Goal: Task Accomplishment & Management: Use online tool/utility

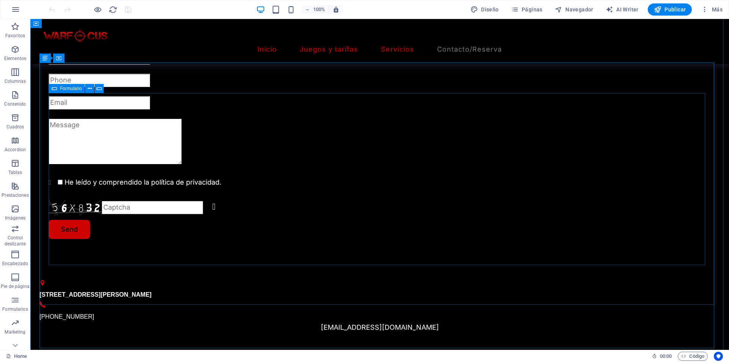
scroll to position [721, 0]
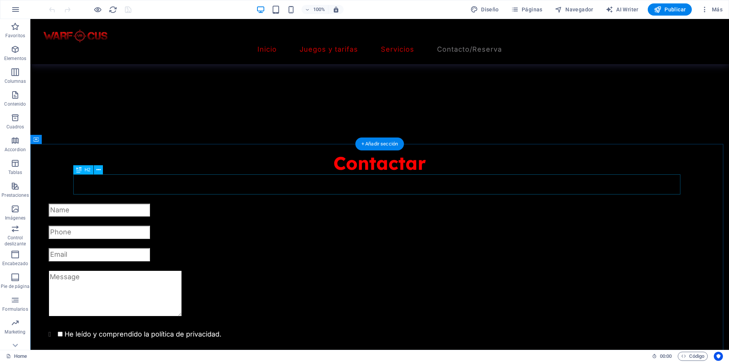
click at [385, 173] on div "Contactar" at bounding box center [379, 163] width 680 height 20
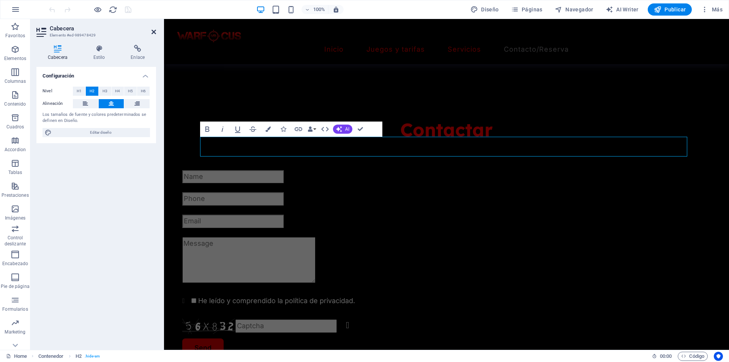
click at [154, 33] on icon at bounding box center [153, 32] width 5 height 6
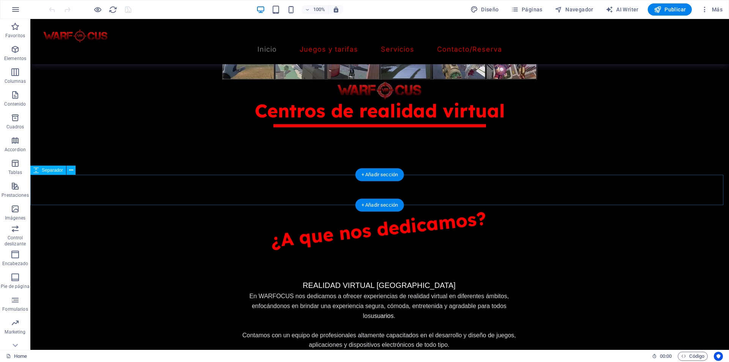
scroll to position [190, 0]
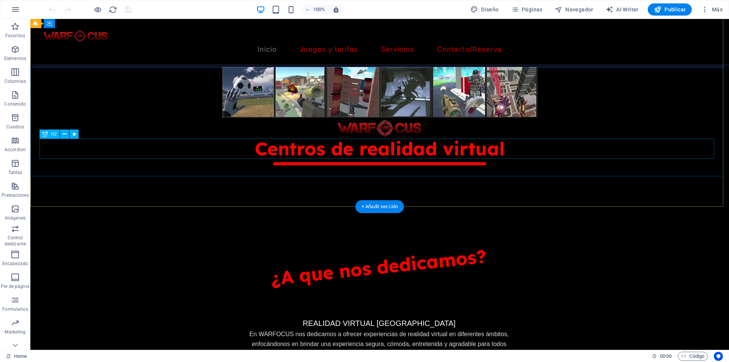
click at [402, 152] on div "Centros de realidad virtual" at bounding box center [379, 149] width 680 height 20
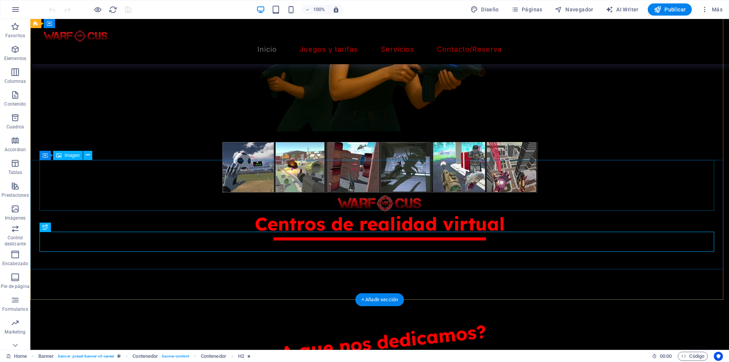
scroll to position [76, 0]
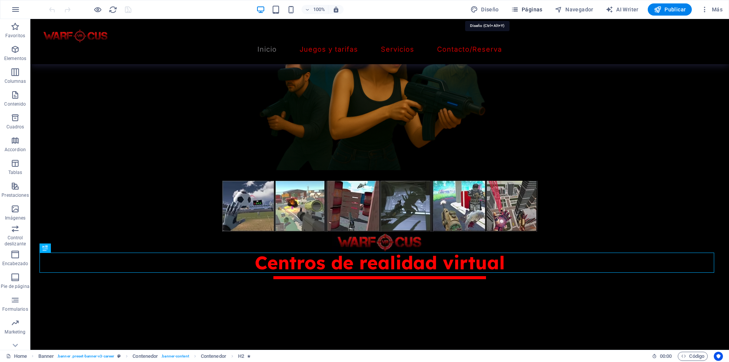
click at [524, 9] on span "Páginas" at bounding box center [526, 10] width 31 height 8
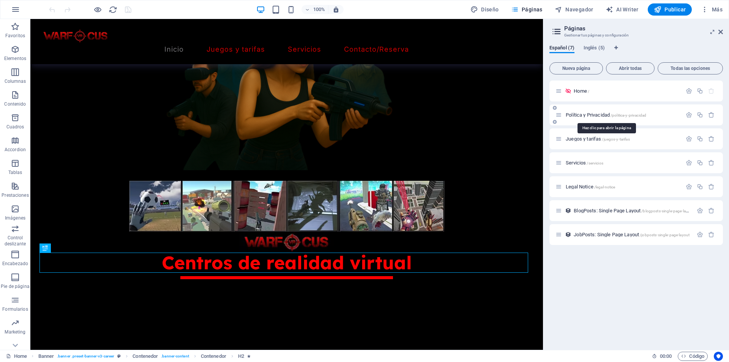
click at [580, 115] on span "Política y Privacidad /politica-y-privacidad" at bounding box center [605, 115] width 80 height 6
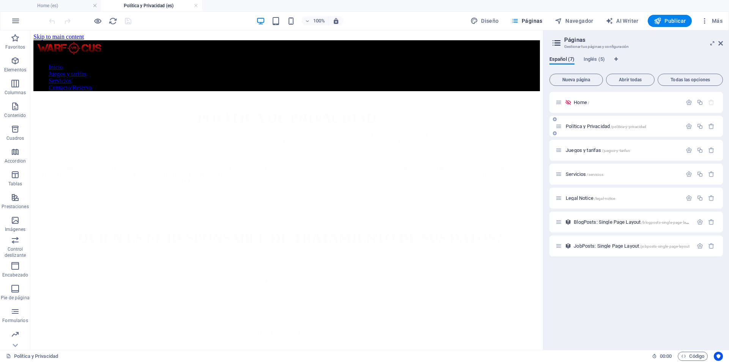
scroll to position [0, 0]
click at [582, 144] on div "Juegos y tarifas /juegos-y-tarifas" at bounding box center [635, 150] width 173 height 21
click at [585, 151] on span "Juegos y tarifas /juegos-y-tarifas" at bounding box center [597, 150] width 64 height 6
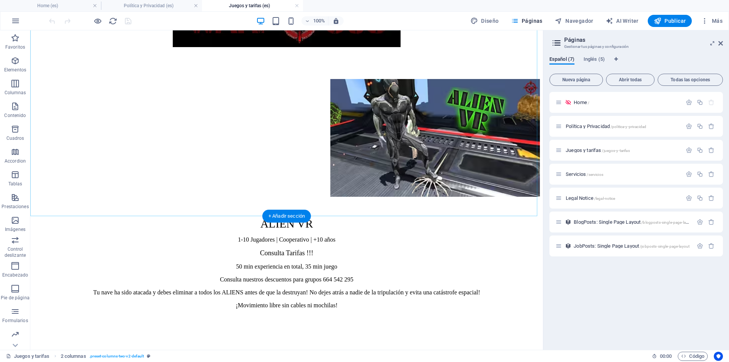
scroll to position [417, 0]
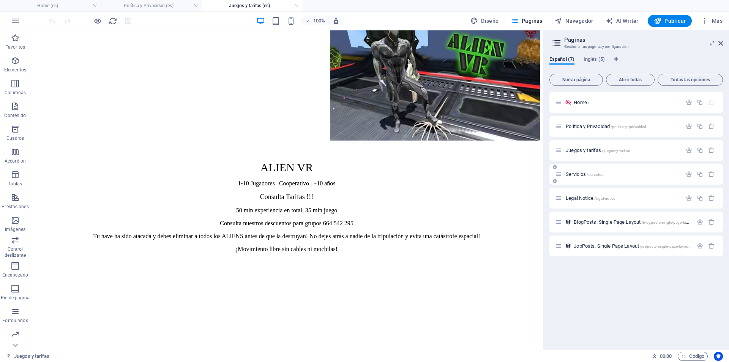
click at [571, 171] on div "Servicios /servicios" at bounding box center [618, 174] width 126 height 9
click at [571, 176] on span "Servicios /servicios" at bounding box center [584, 174] width 38 height 6
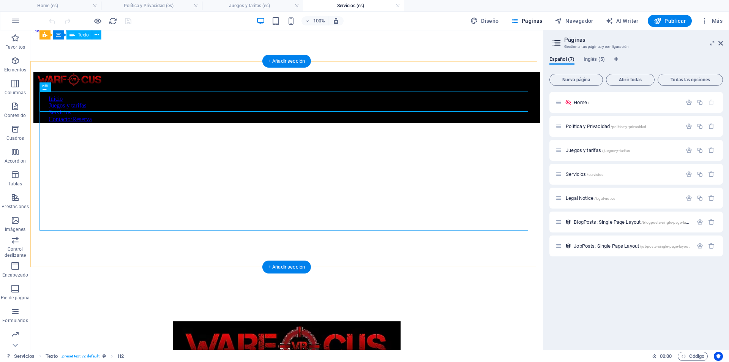
scroll to position [0, 0]
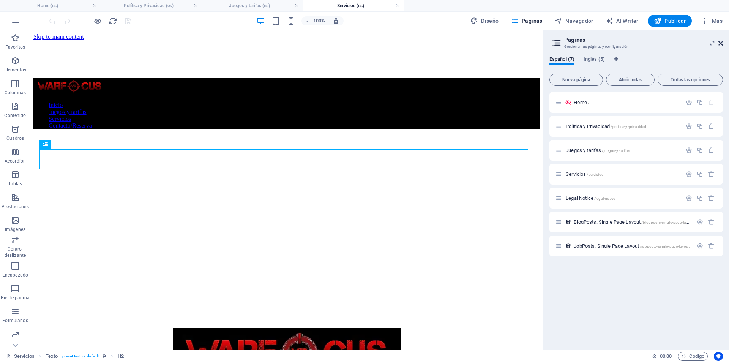
click at [721, 46] on header "Páginas Gestionar tus páginas y configuración" at bounding box center [637, 40] width 172 height 20
click at [721, 44] on icon at bounding box center [720, 43] width 5 height 6
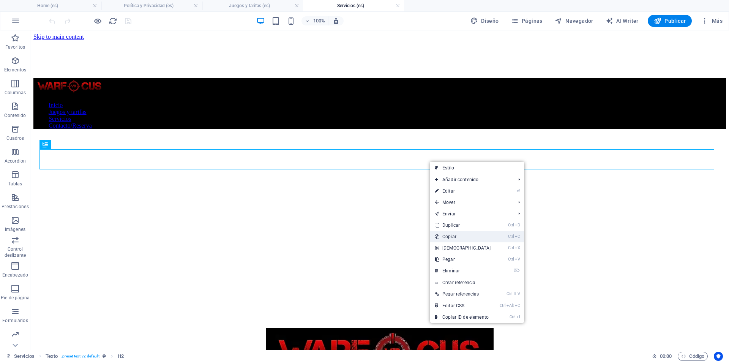
drag, startPoint x: 450, startPoint y: 235, endPoint x: 421, endPoint y: 185, distance: 57.9
click at [450, 235] on link "Ctrl C Copiar" at bounding box center [462, 236] width 65 height 11
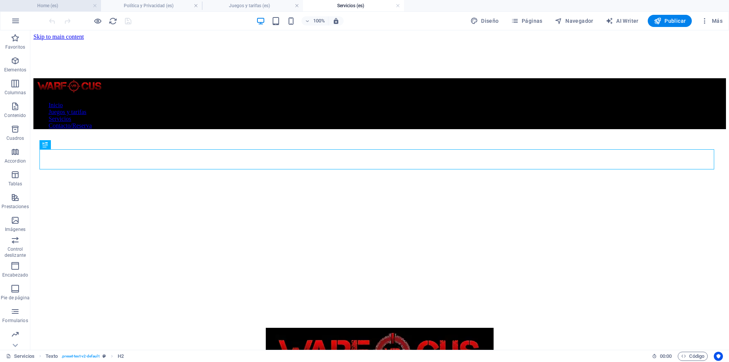
drag, startPoint x: 55, startPoint y: 3, endPoint x: 267, endPoint y: 59, distance: 219.7
click at [55, 3] on h4 "Home (es)" at bounding box center [50, 6] width 101 height 8
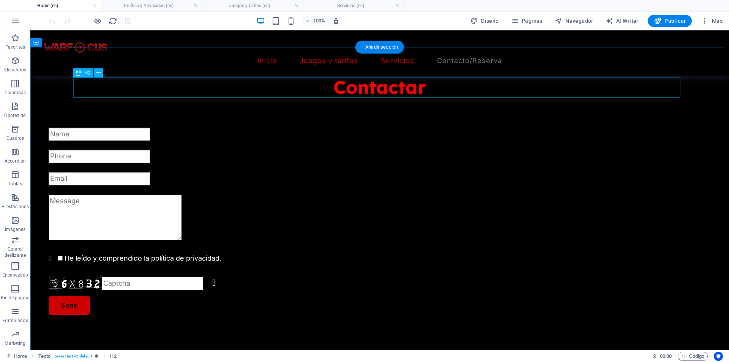
scroll to position [797, 0]
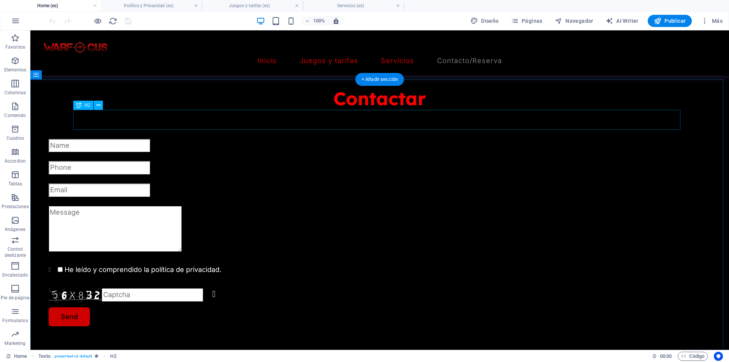
click at [363, 109] on div "Contactar" at bounding box center [379, 98] width 680 height 20
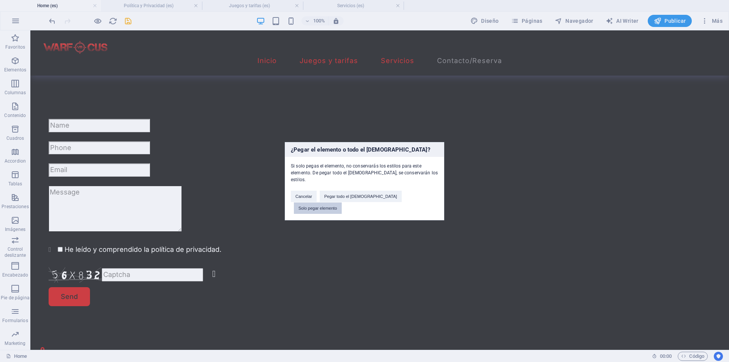
click at [342, 202] on button "Solo pegar elemento" at bounding box center [318, 207] width 48 height 11
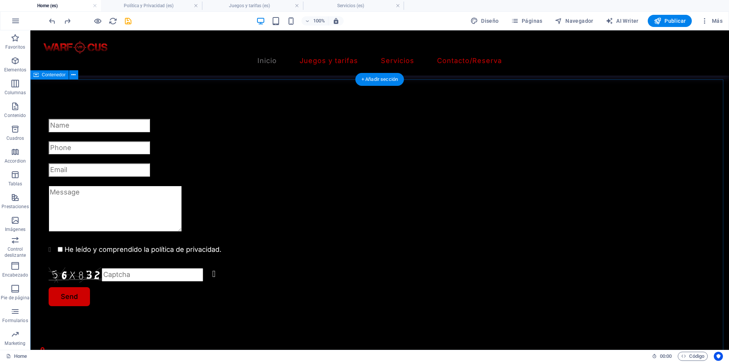
click at [244, 94] on div "He leído y comprendido la política de privacidad. Unreadable? Regenerate Send […" at bounding box center [379, 255] width 698 height 394
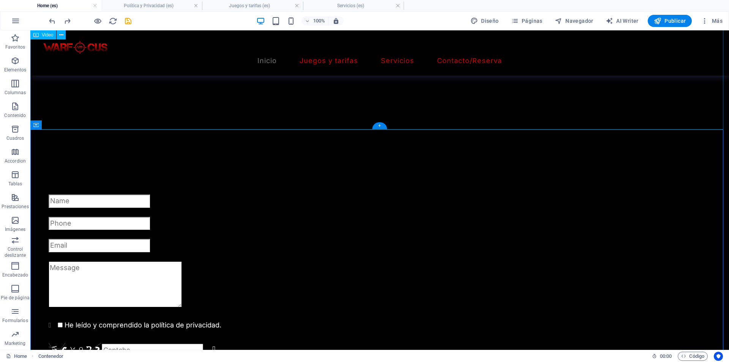
scroll to position [721, 0]
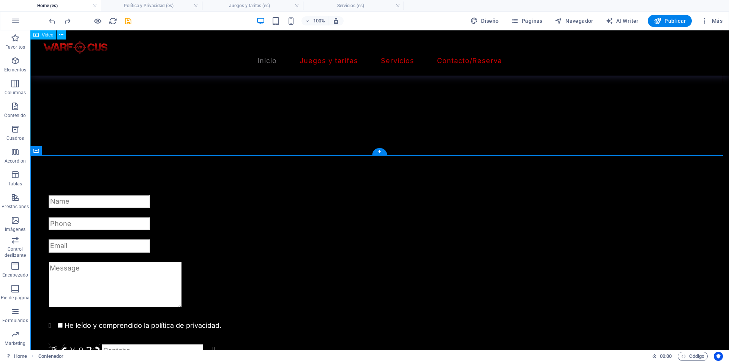
click at [148, 120] on figure at bounding box center [379, 46] width 698 height 175
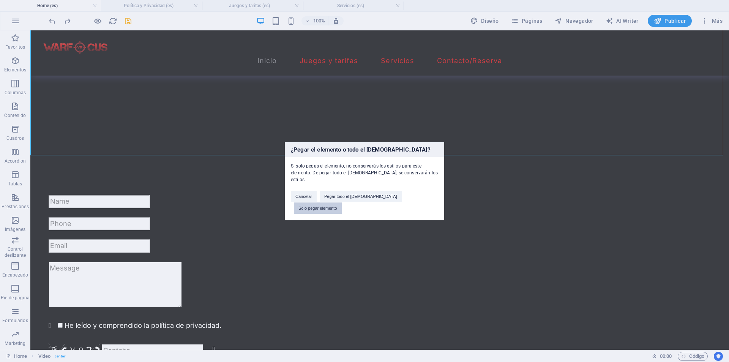
click at [342, 202] on button "Solo pegar elemento" at bounding box center [318, 207] width 48 height 11
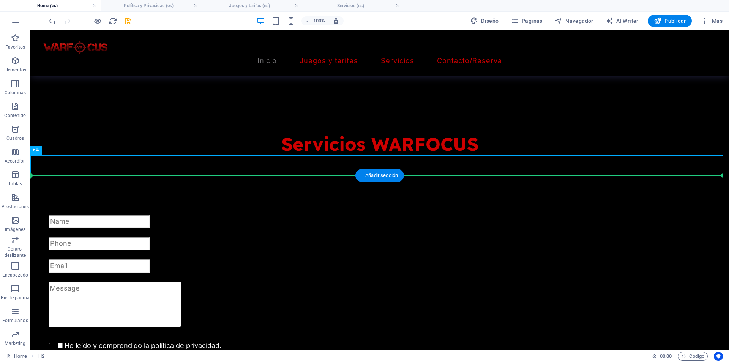
drag, startPoint x: 239, startPoint y: 167, endPoint x: 239, endPoint y: 194, distance: 26.9
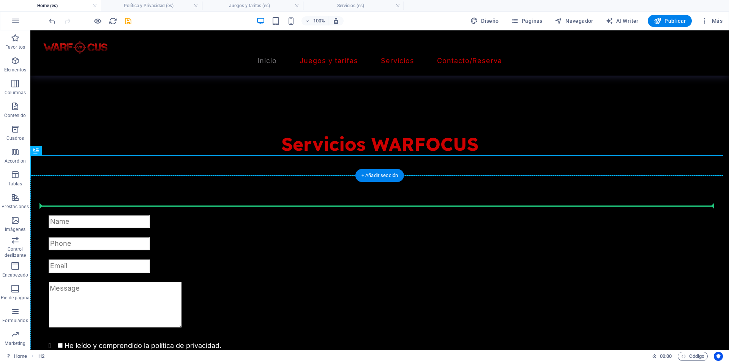
drag, startPoint x: 301, startPoint y: 167, endPoint x: 294, endPoint y: 215, distance: 48.2
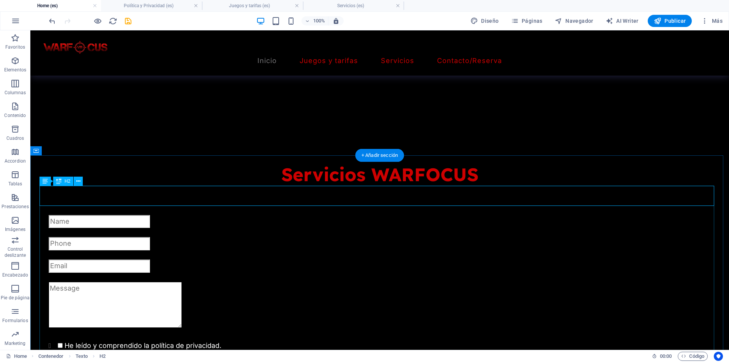
click at [338, 184] on div "Servicios WARFOCUS" at bounding box center [379, 174] width 680 height 20
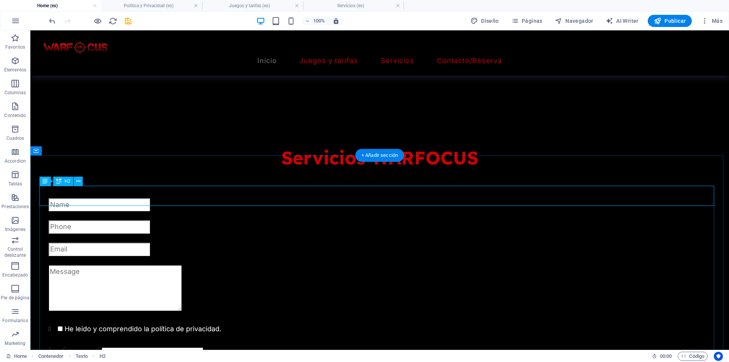
scroll to position [759, 0]
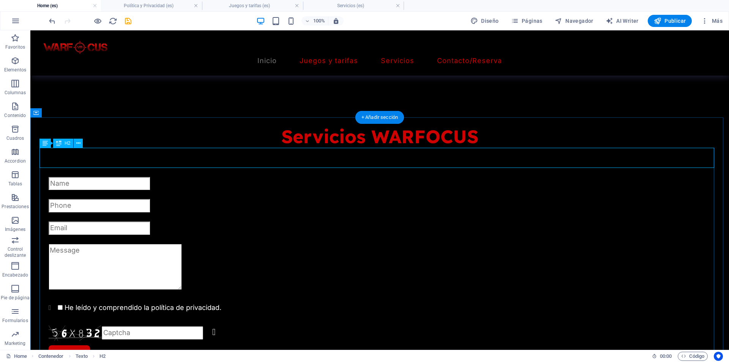
click at [371, 146] on div "Servicios WARFOCUS" at bounding box center [379, 136] width 680 height 20
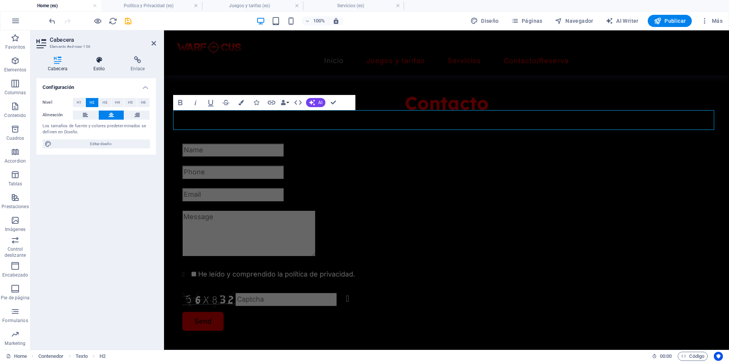
click at [91, 63] on icon at bounding box center [99, 60] width 35 height 8
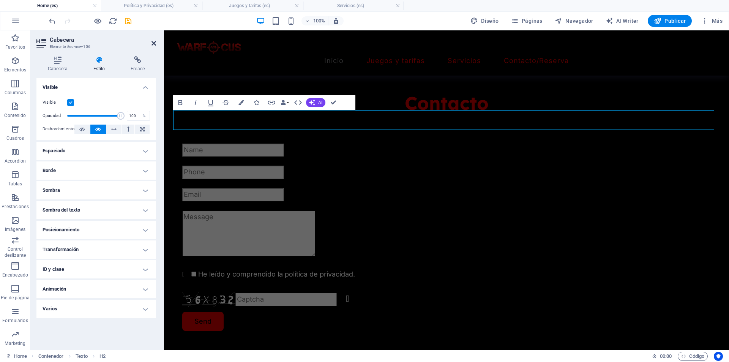
drag, startPoint x: 151, startPoint y: 44, endPoint x: 122, endPoint y: 18, distance: 38.7
click at [151, 44] on icon at bounding box center [153, 43] width 5 height 6
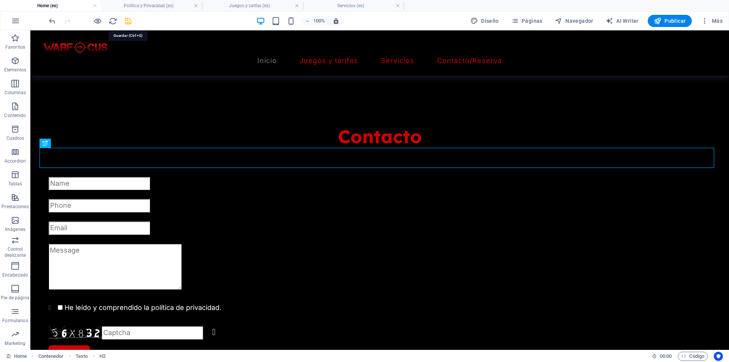
click at [126, 21] on icon "save" at bounding box center [128, 21] width 9 height 9
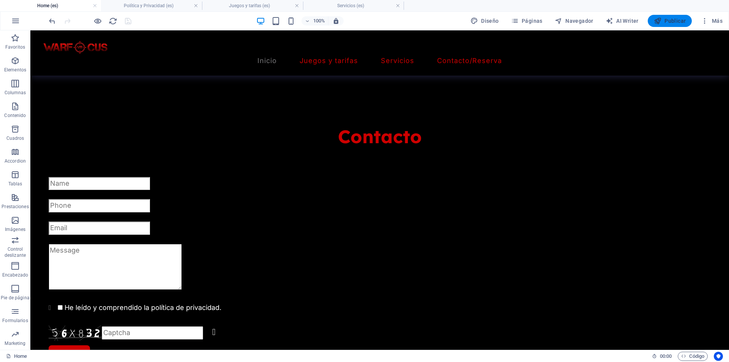
click at [656, 16] on button "Publicar" at bounding box center [669, 21] width 44 height 12
